Goal: Task Accomplishment & Management: Use online tool/utility

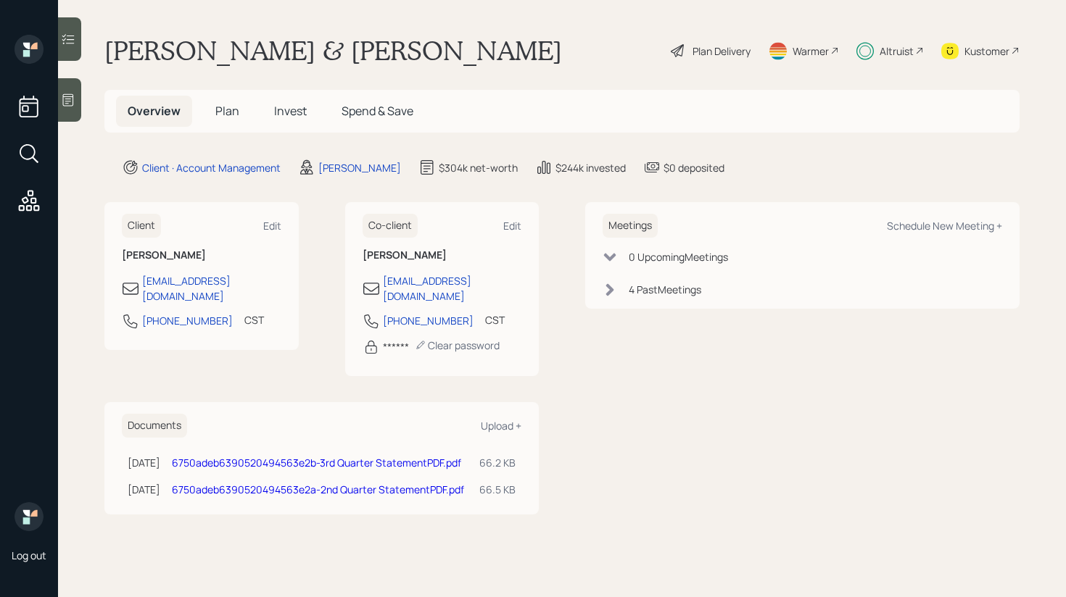
click at [76, 51] on div at bounding box center [69, 39] width 23 height 44
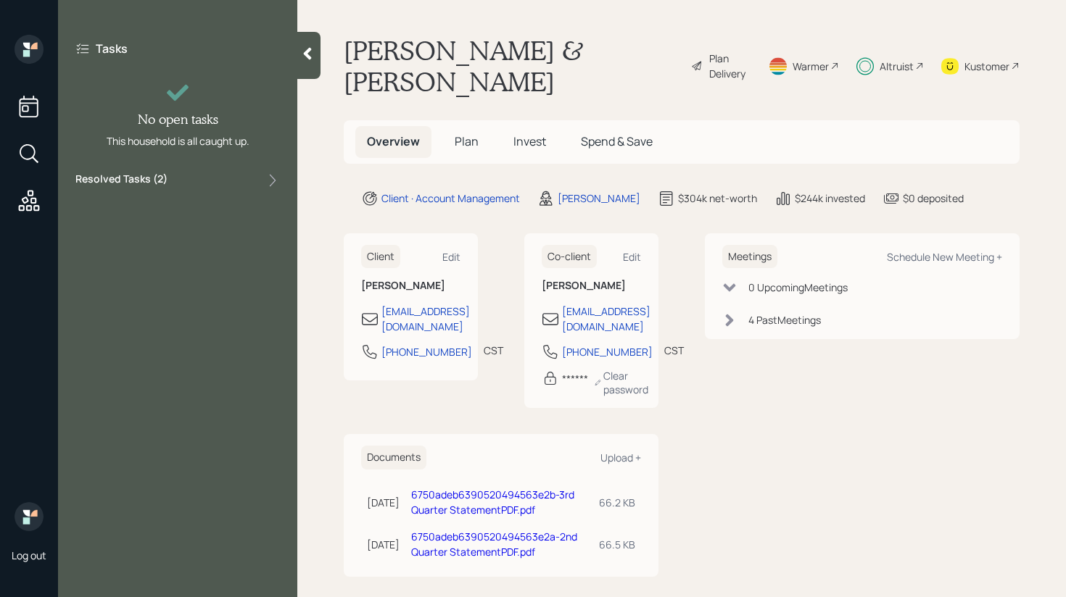
click at [176, 178] on div "Resolved Tasks ( 2 )" at bounding box center [177, 180] width 204 height 17
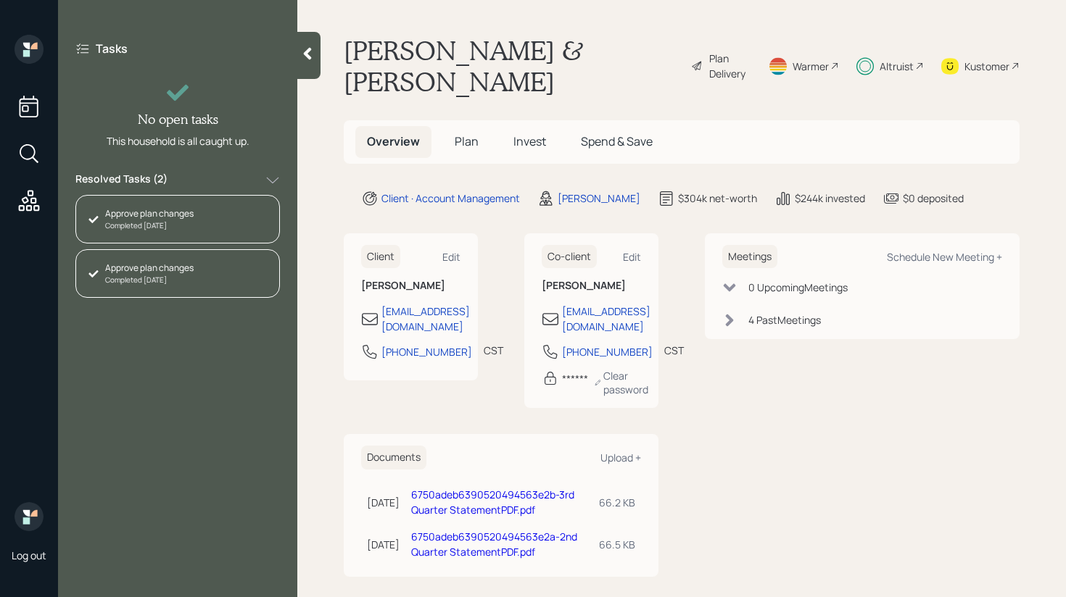
click at [176, 178] on div "Resolved Tasks ( 2 )" at bounding box center [177, 180] width 204 height 17
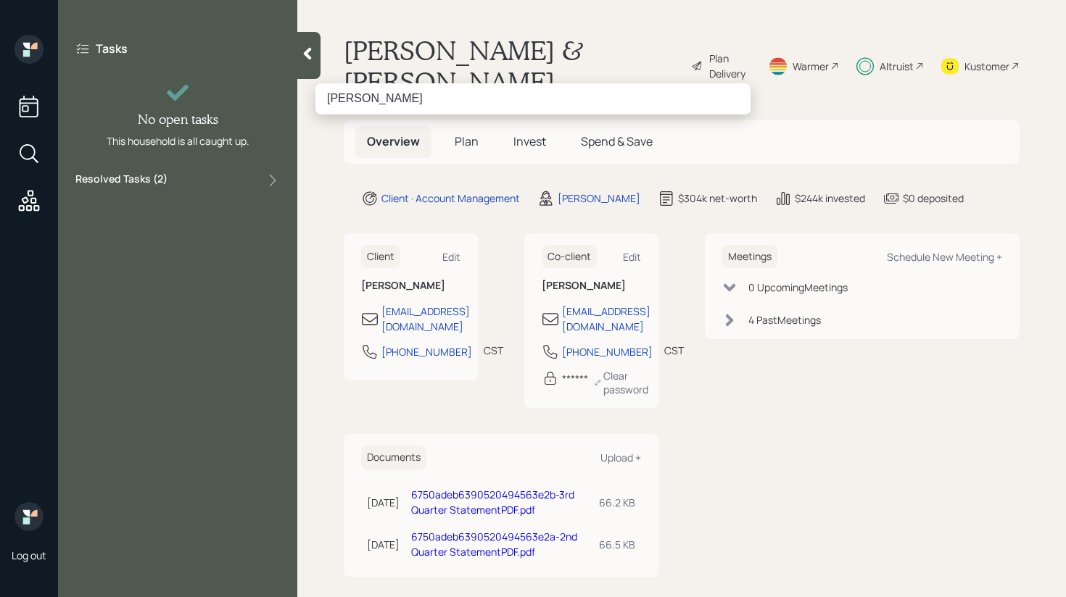
drag, startPoint x: 363, startPoint y: 100, endPoint x: 323, endPoint y: 102, distance: 39.2
click at [323, 102] on input "Robert Pierson" at bounding box center [532, 98] width 435 height 30
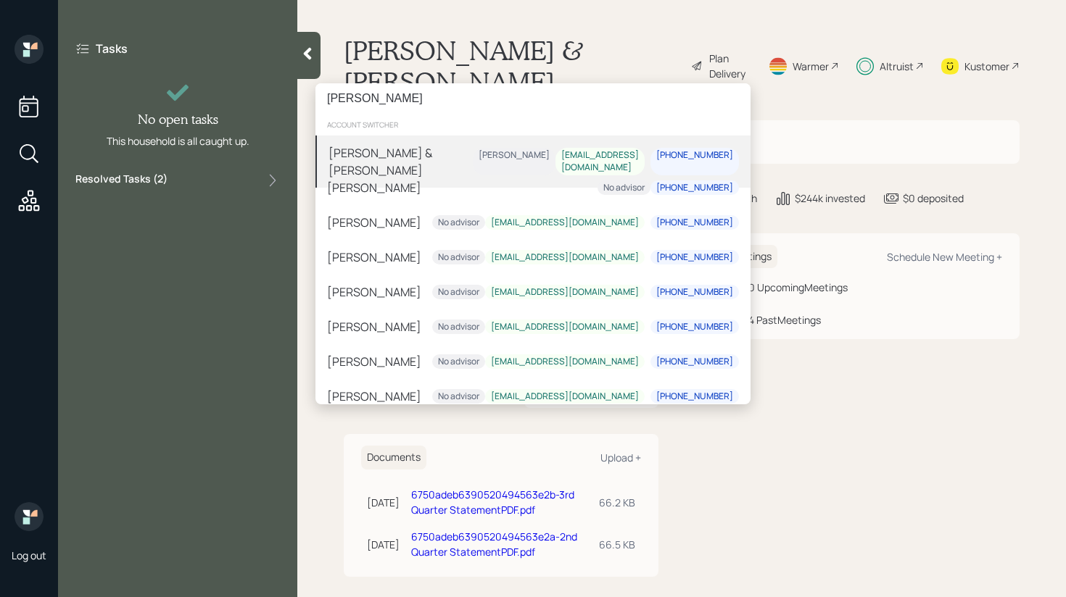
type input "Pierson"
click at [425, 149] on div "[PERSON_NAME] & [PERSON_NAME]" at bounding box center [400, 161] width 144 height 35
